Goal: Task Accomplishment & Management: Use online tool/utility

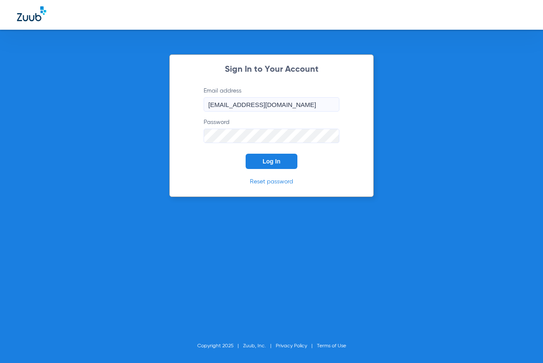
click at [261, 159] on button "Log In" at bounding box center [272, 161] width 52 height 15
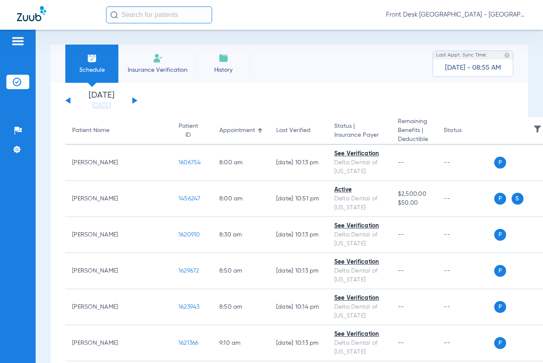
click at [132, 98] on button at bounding box center [134, 100] width 5 height 6
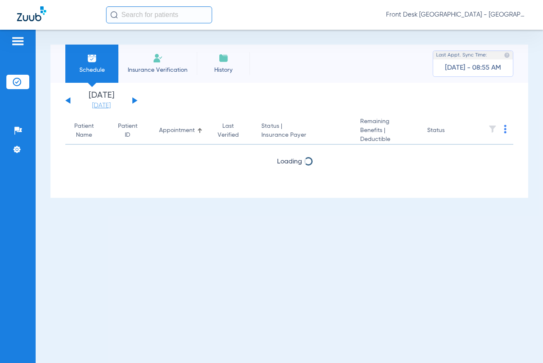
click at [101, 106] on link "[DATE]" at bounding box center [101, 105] width 51 height 8
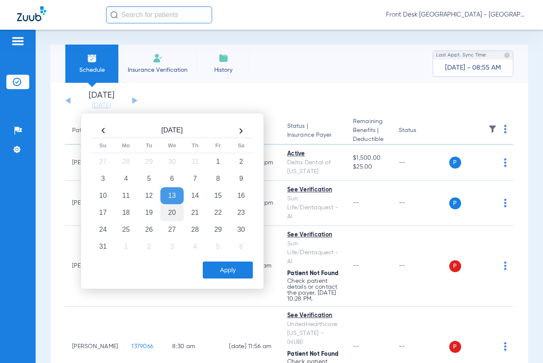
click at [165, 213] on td "20" at bounding box center [171, 212] width 23 height 17
click at [229, 272] on button "Apply" at bounding box center [228, 270] width 50 height 17
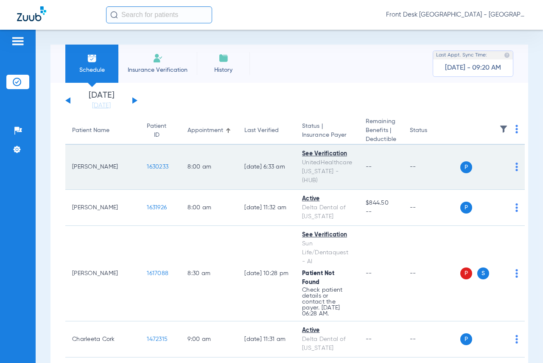
click at [147, 164] on span "1630233" at bounding box center [158, 167] width 22 height 6
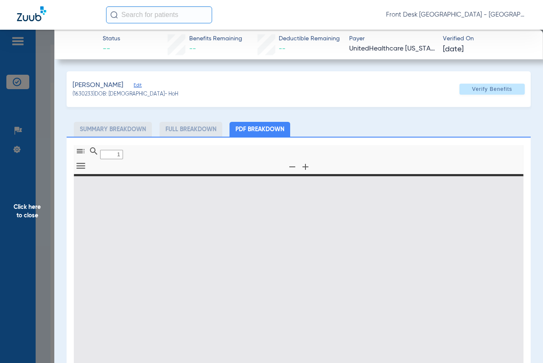
type input "0"
select select "page-width"
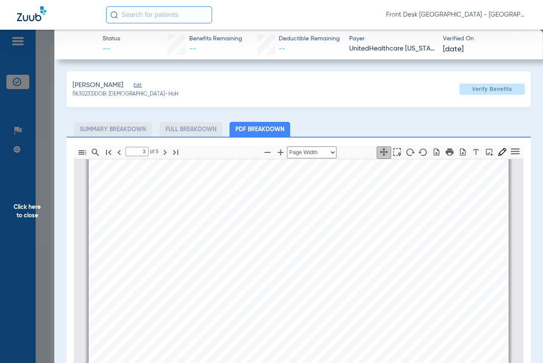
type input "4"
click at [16, 207] on span "Click here to close" at bounding box center [27, 211] width 54 height 363
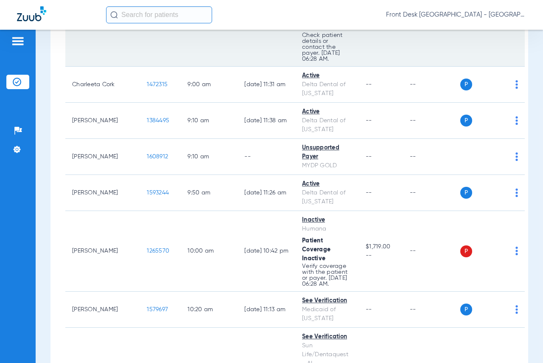
scroll to position [297, 0]
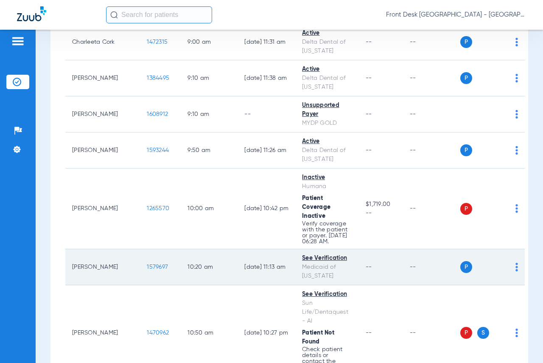
click at [147, 264] on span "1579697" at bounding box center [157, 267] width 21 height 6
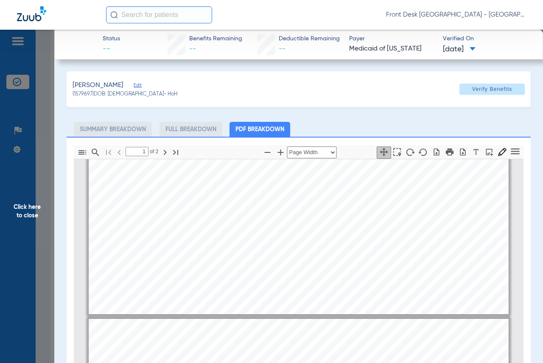
type input "2"
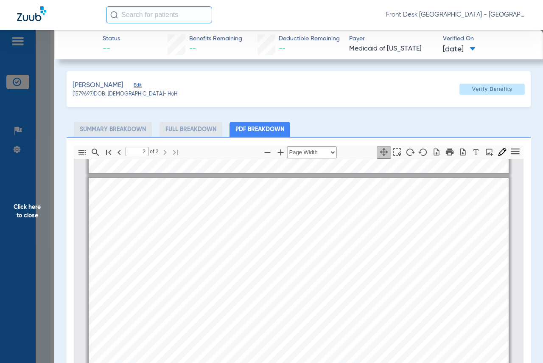
scroll to position [429, 0]
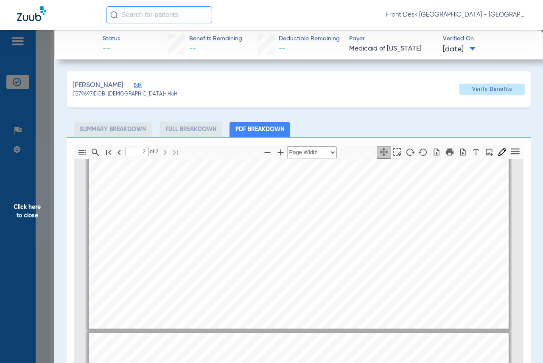
click at [23, 206] on span "Click here to close" at bounding box center [27, 211] width 54 height 363
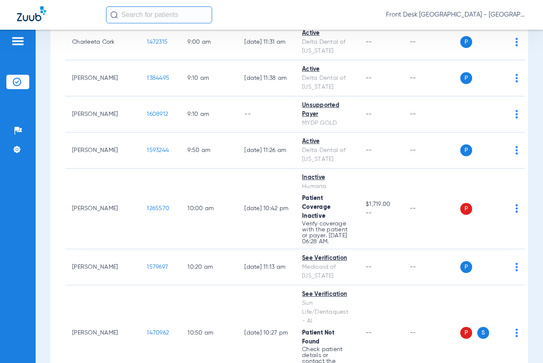
click at [529, 68] on div "Schedule Insurance Verification History Last Appt. Sync Time: [DATE] - 09:33 AM…" at bounding box center [290, 196] width 508 height 333
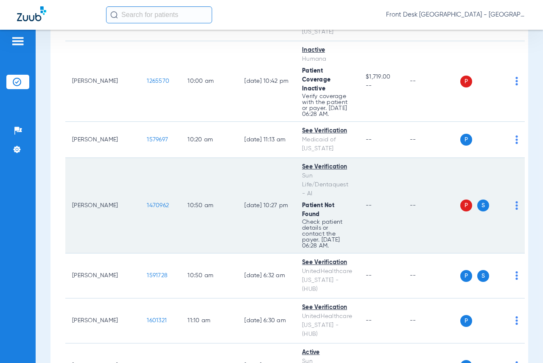
scroll to position [467, 0]
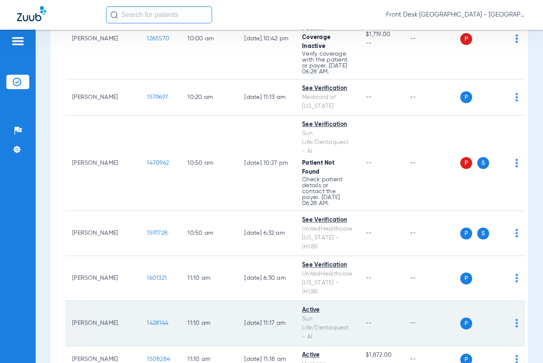
click at [147, 320] on span "1428144" at bounding box center [158, 323] width 22 height 6
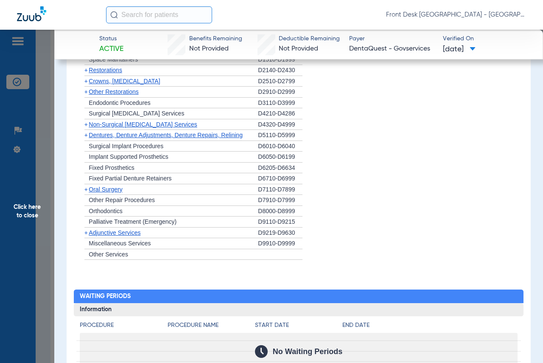
scroll to position [425, 0]
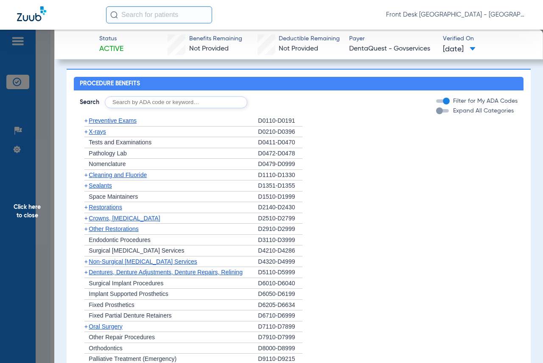
drag, startPoint x: 28, startPoint y: 206, endPoint x: 35, endPoint y: 201, distance: 8.5
click at [28, 206] on span "Click here to close" at bounding box center [27, 211] width 54 height 363
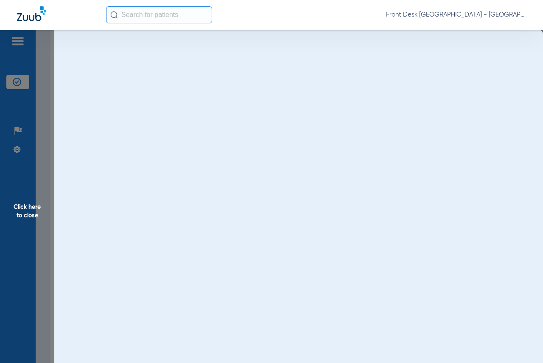
scroll to position [0, 0]
